Goal: Information Seeking & Learning: Learn about a topic

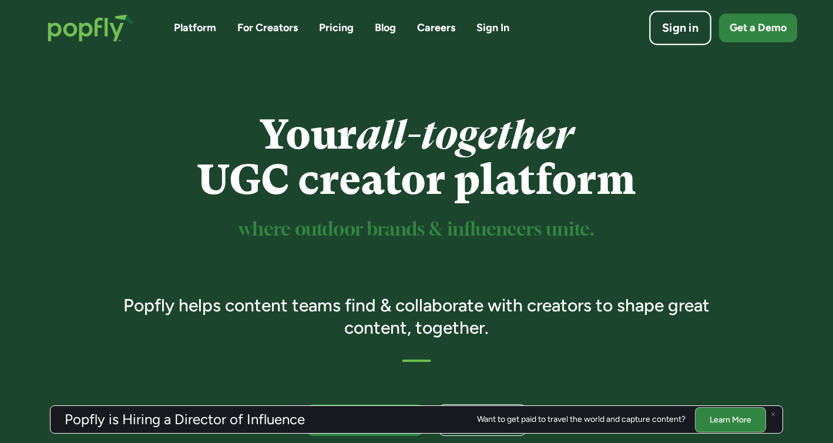
click at [669, 37] on link "Sign in" at bounding box center [680, 28] width 62 height 35
click at [272, 31] on link "For Creators" at bounding box center [267, 28] width 61 height 15
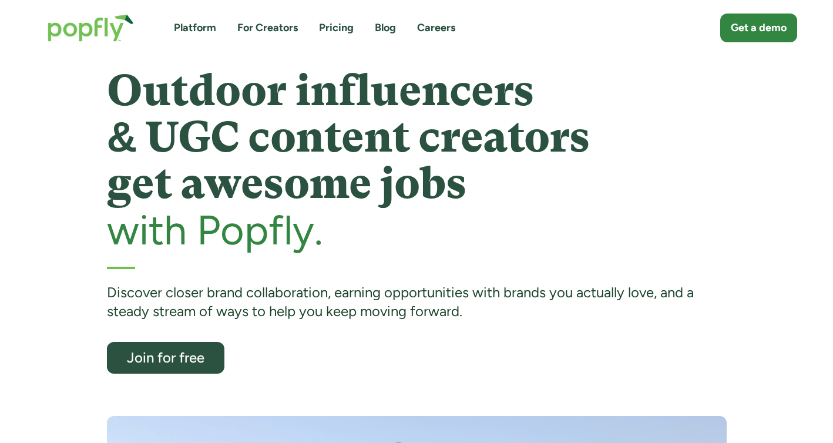
click at [204, 25] on link "Platform" at bounding box center [195, 28] width 42 height 15
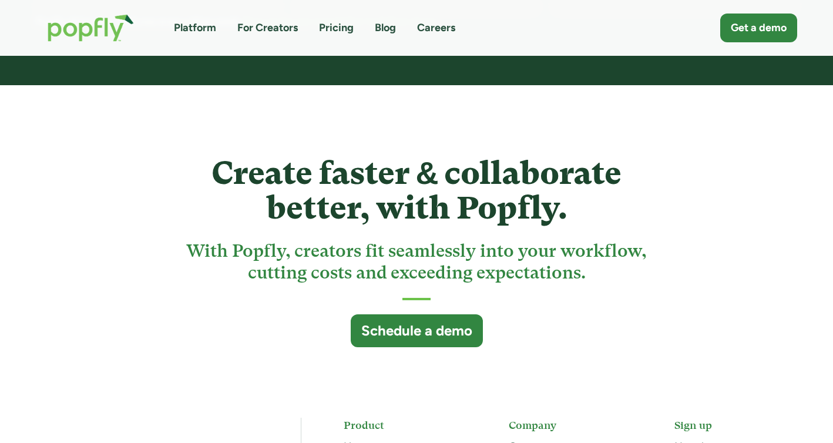
scroll to position [2929, 0]
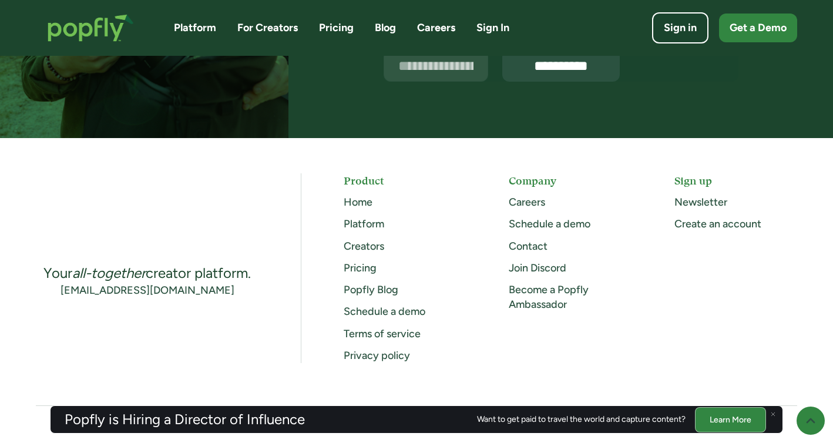
scroll to position [3137, 0]
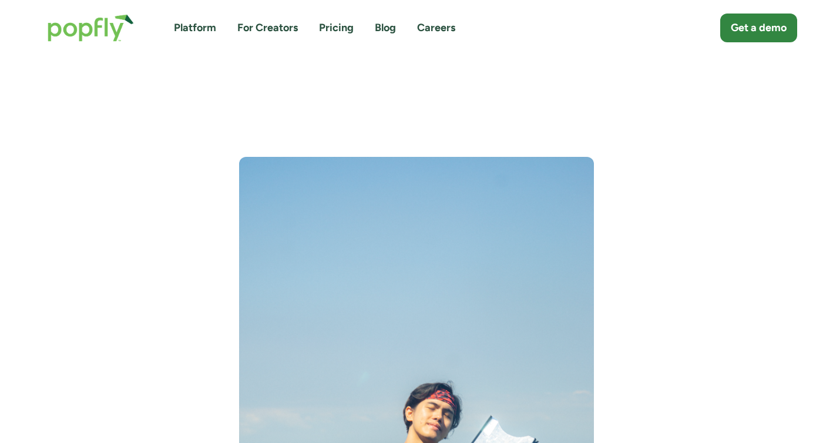
click at [384, 33] on link "Blog" at bounding box center [385, 28] width 21 height 15
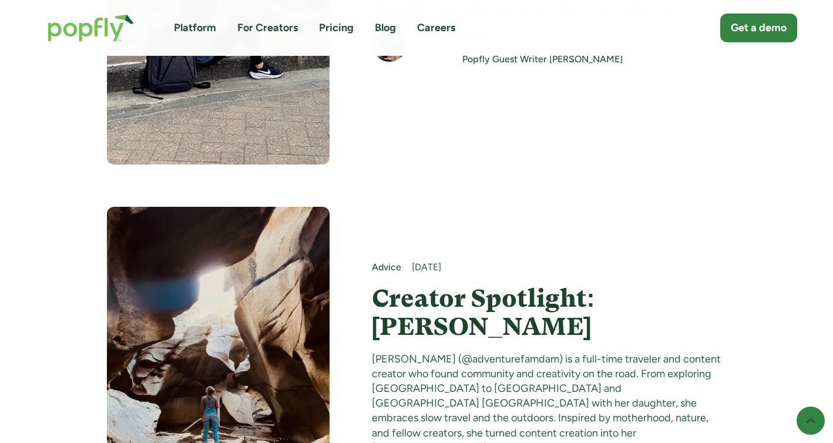
scroll to position [8248, 0]
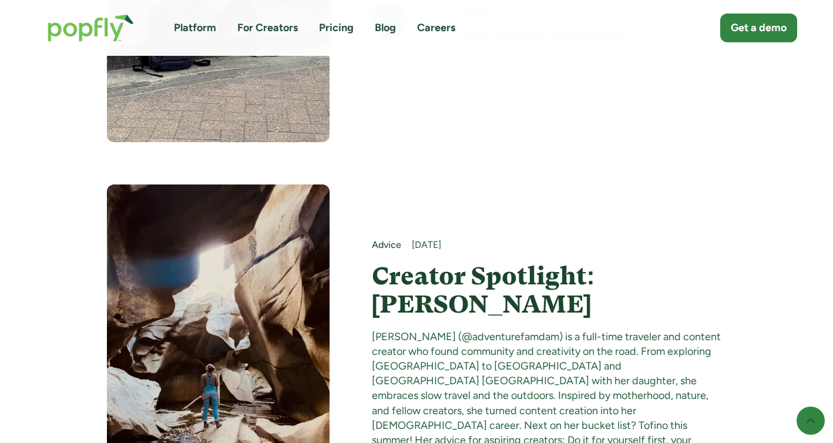
click at [452, 262] on h4 "Creator Spotlight: Emily Richards" at bounding box center [549, 290] width 355 height 57
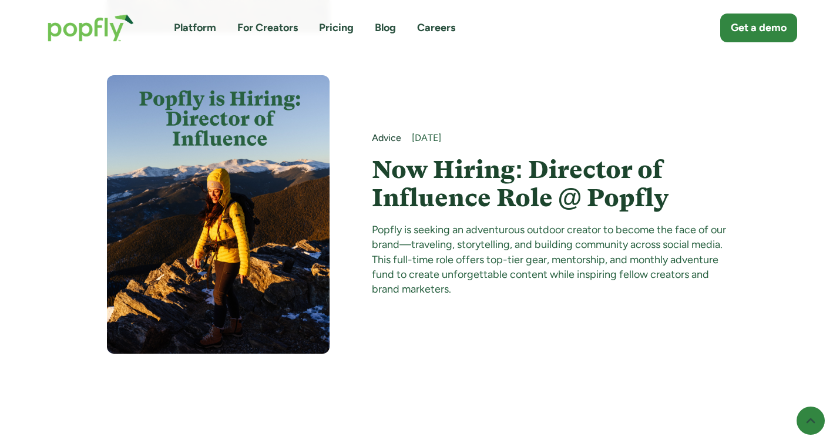
scroll to position [4054, 0]
